Goal: Find specific page/section: Find specific page/section

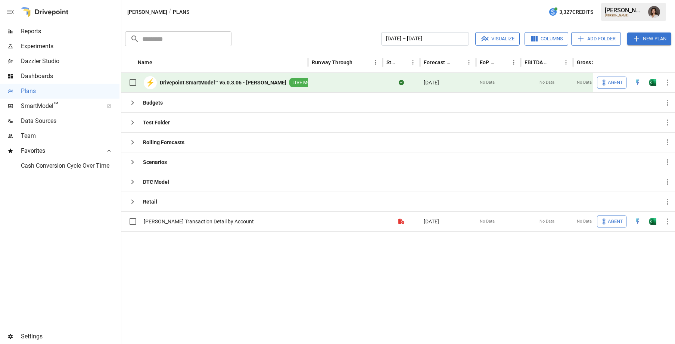
click at [109, 151] on icon at bounding box center [109, 151] width 3 height 2
click at [38, 133] on span "Team" at bounding box center [70, 135] width 99 height 9
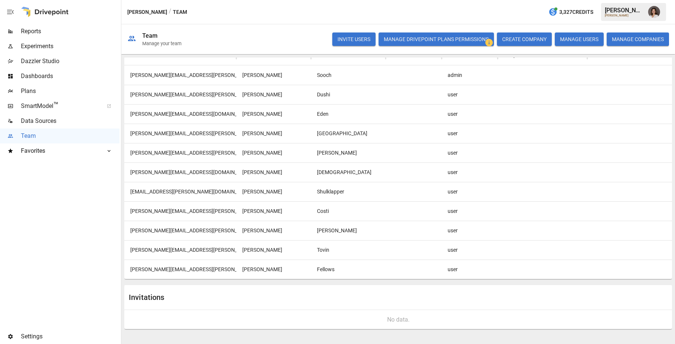
scroll to position [77, 0]
click at [413, 270] on div at bounding box center [414, 270] width 56 height 19
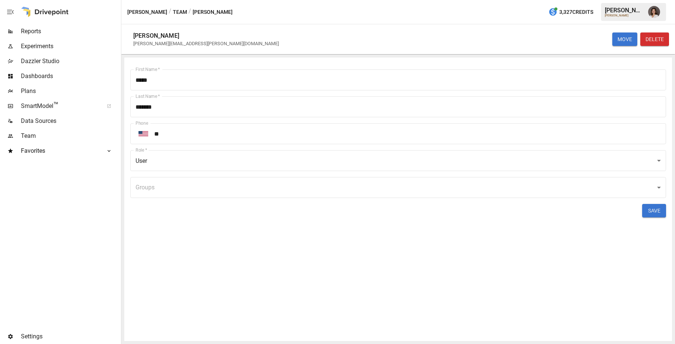
click at [173, 12] on button "Team" at bounding box center [180, 11] width 14 height 9
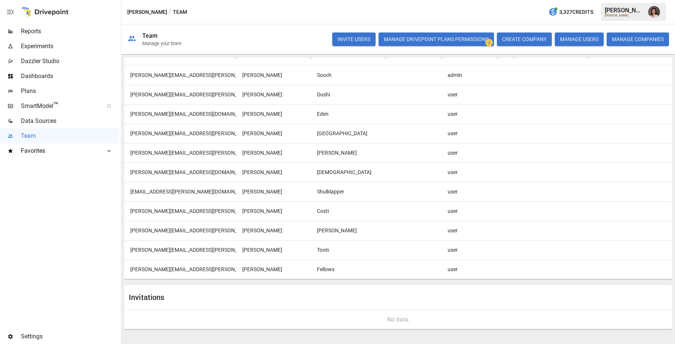
scroll to position [77, 0]
click at [345, 270] on div "Fellows" at bounding box center [348, 269] width 75 height 19
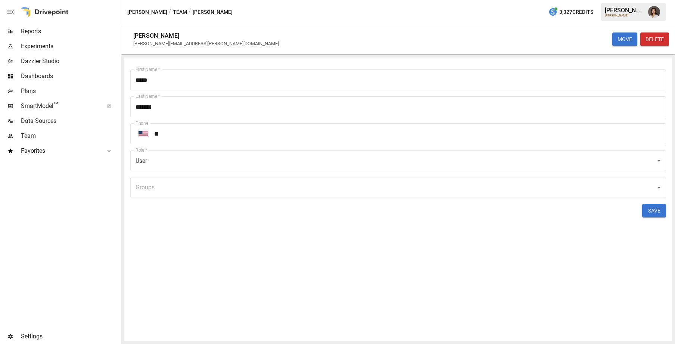
click at [173, 12] on button "Team" at bounding box center [180, 11] width 14 height 9
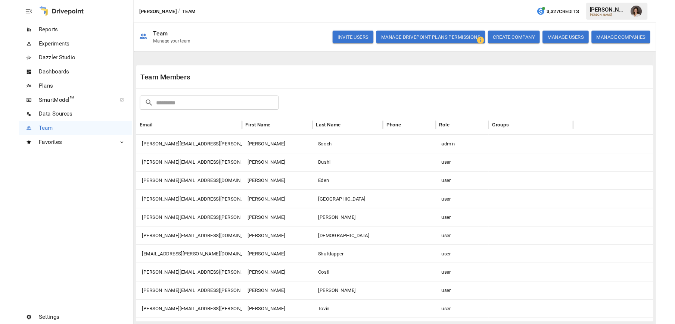
scroll to position [78, 0]
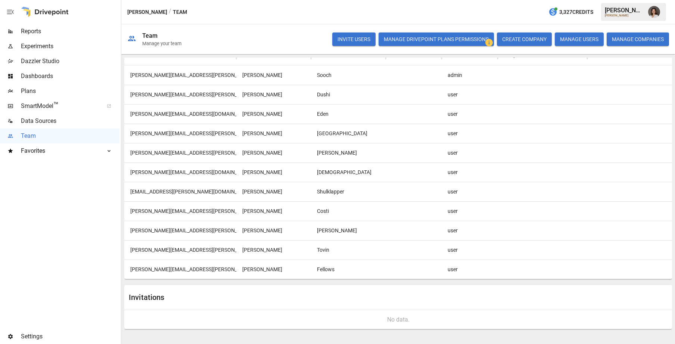
click at [178, 264] on div "[PERSON_NAME][EMAIL_ADDRESS][PERSON_NAME][DOMAIN_NAME]" at bounding box center [180, 268] width 112 height 19
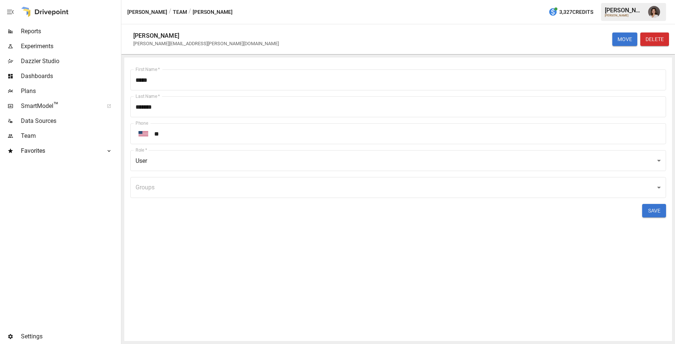
click at [173, 12] on button "Team" at bounding box center [180, 11] width 14 height 9
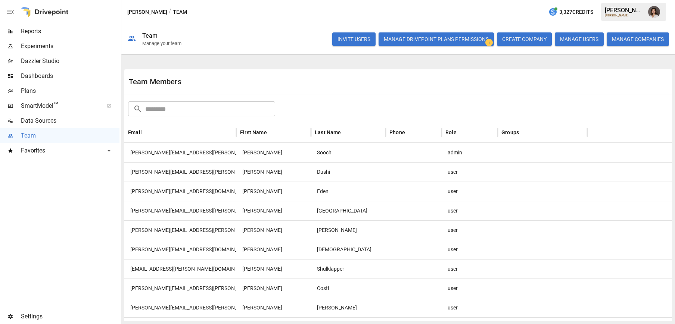
scroll to position [97, 0]
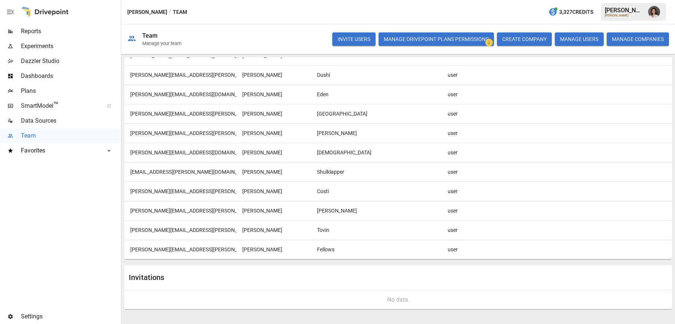
drag, startPoint x: 172, startPoint y: 248, endPoint x: 135, endPoint y: 249, distance: 37.0
click at [135, 249] on div "[PERSON_NAME][EMAIL_ADDRESS][PERSON_NAME][DOMAIN_NAME]" at bounding box center [180, 249] width 112 height 19
